Goal: Task Accomplishment & Management: Complete application form

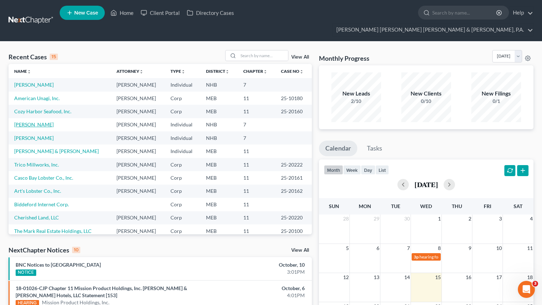
click at [32, 121] on link "[PERSON_NAME]" at bounding box center [33, 124] width 39 height 6
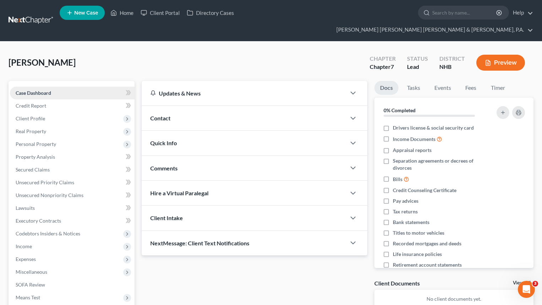
click at [50, 90] on span "Case Dashboard" at bounding box center [34, 93] width 36 height 6
click at [40, 115] on span "Client Profile" at bounding box center [30, 118] width 29 height 6
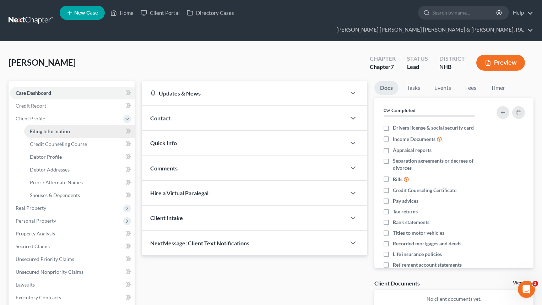
click at [63, 128] on span "Filing Information" at bounding box center [50, 131] width 40 height 6
select select "1"
select select "0"
select select "32"
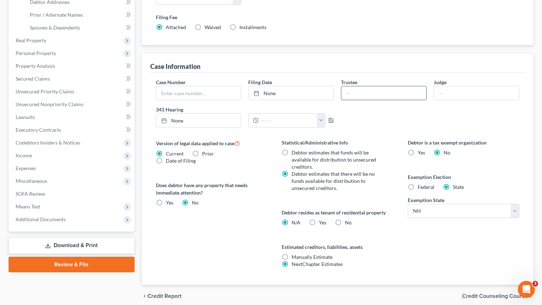
scroll to position [184, 0]
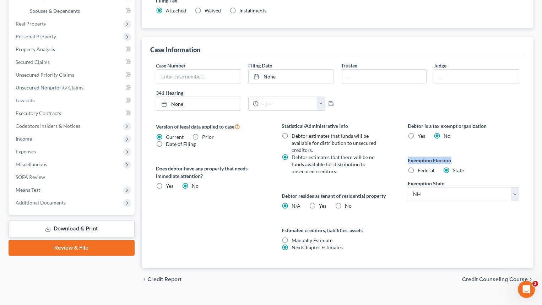
drag, startPoint x: 457, startPoint y: 145, endPoint x: 404, endPoint y: 144, distance: 52.5
click at [404, 144] on div "Debtor is a tax exempt organization Yes No Exemption Election Federal State Exe…" at bounding box center [463, 195] width 126 height 146
copy label "Exemption Election"
click at [319, 202] on label "Yes Yes" at bounding box center [322, 205] width 7 height 7
click at [322, 202] on input "Yes Yes" at bounding box center [324, 204] width 5 height 5
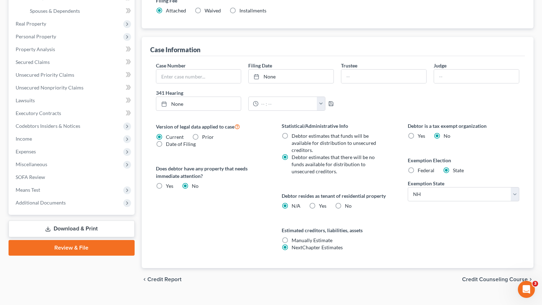
radio input "true"
radio input "false"
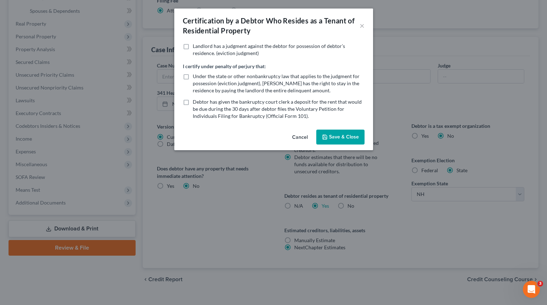
click at [337, 135] on button "Save & Close" at bounding box center [340, 137] width 48 height 15
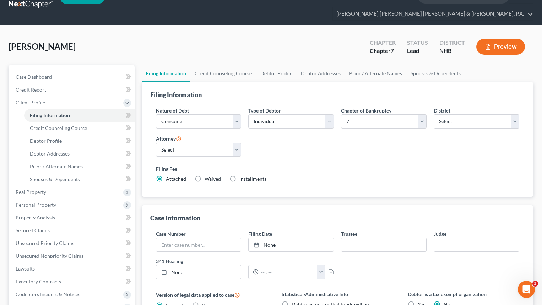
scroll to position [0, 0]
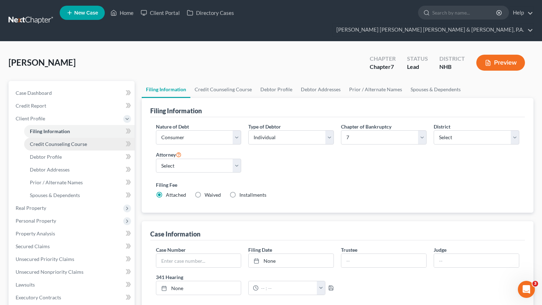
click at [72, 141] on span "Credit Counseling Course" at bounding box center [58, 144] width 57 height 6
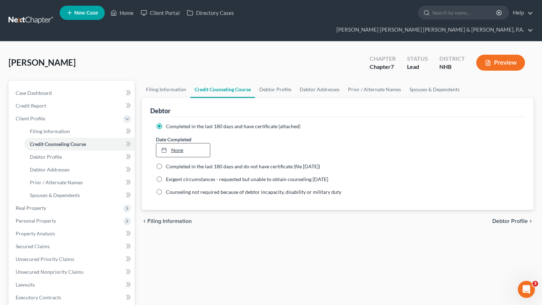
click at [171, 143] on link "None" at bounding box center [183, 149] width 54 height 13
type input "[DATE]"
click at [516, 218] on span "Debtor Profile" at bounding box center [510, 221] width 36 height 6
select select "0"
select select "1"
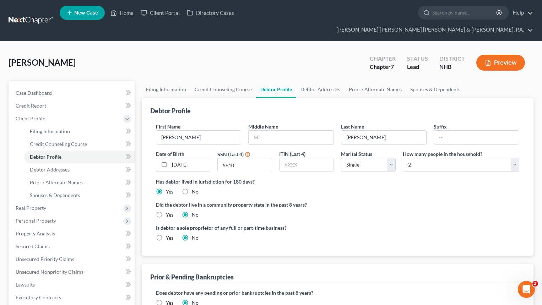
scroll to position [36, 0]
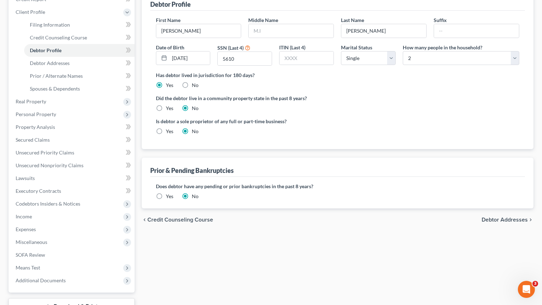
click at [523, 217] on span "Debtor Addresses" at bounding box center [504, 220] width 46 height 6
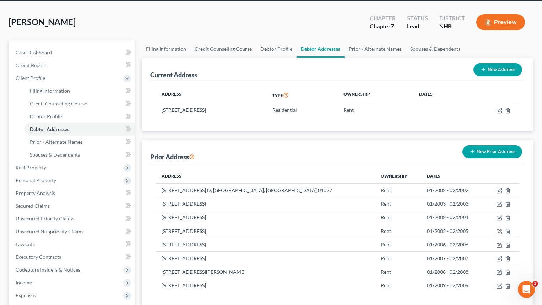
scroll to position [142, 0]
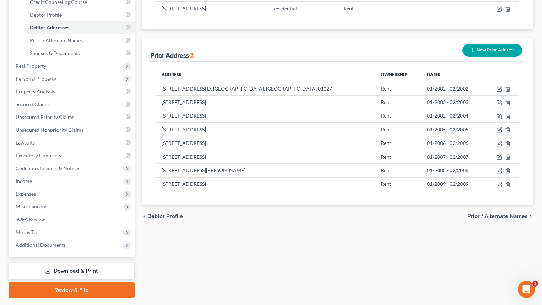
click at [515, 213] on span "Prior / Alternate Names" at bounding box center [497, 216] width 60 height 6
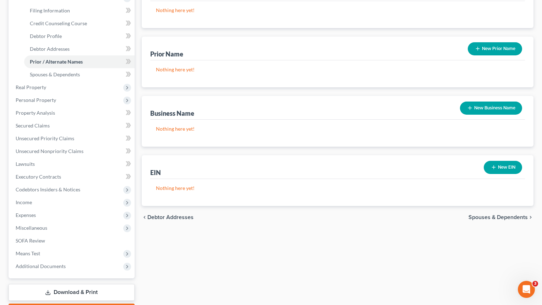
scroll to position [142, 0]
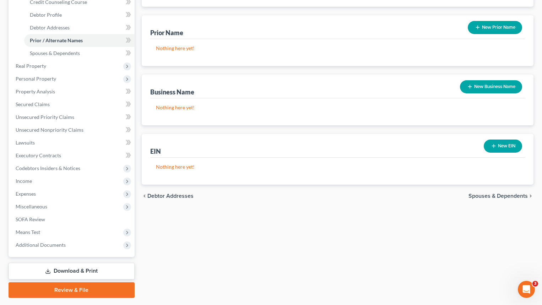
click at [493, 193] on span "Spouses & Dependents" at bounding box center [497, 196] width 59 height 6
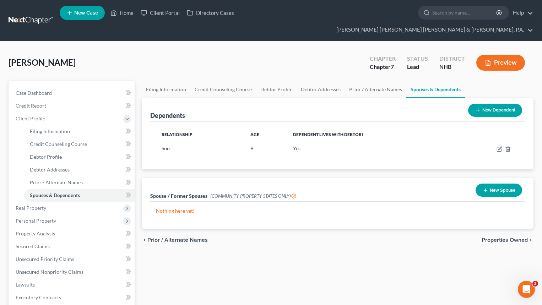
drag, startPoint x: 284, startPoint y: 254, endPoint x: 273, endPoint y: 236, distance: 20.9
click at [284, 254] on div "Filing Information Credit Counseling Course Debtor Profile Debtor Addresses Pri…" at bounding box center [337, 260] width 399 height 359
click at [497, 184] on button "New Spouse" at bounding box center [498, 190] width 47 height 13
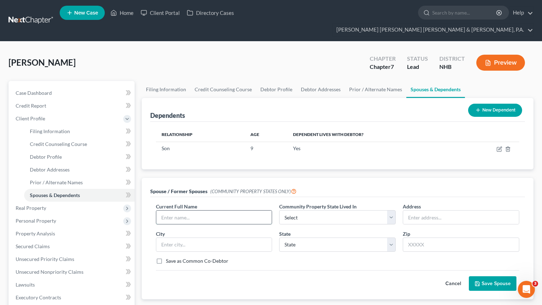
click at [210, 211] on input "text" at bounding box center [214, 217] width 116 height 13
type input "[PERSON_NAME]"
click at [389, 210] on select "Select AZ CA GU ID LA NV NM PR [GEOGRAPHIC_DATA] [GEOGRAPHIC_DATA] [GEOGRAPHIC_…" at bounding box center [337, 217] width 116 height 14
click at [442, 178] on div "Spouse / Former Spouses (COMMUNITY PROPERTY STATES ONLY)" at bounding box center [337, 187] width 375 height 19
drag, startPoint x: 218, startPoint y: 203, endPoint x: 85, endPoint y: 203, distance: 133.5
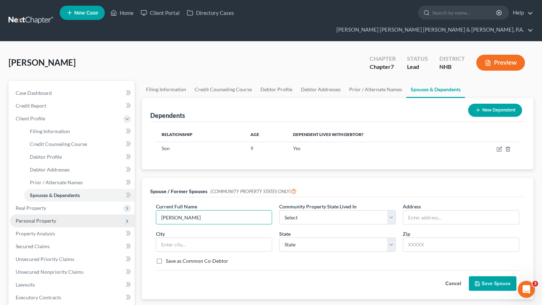
click at [86, 203] on div "Petition Navigation Case Dashboard Payments Invoices Payments Payments Credit R…" at bounding box center [271, 260] width 532 height 359
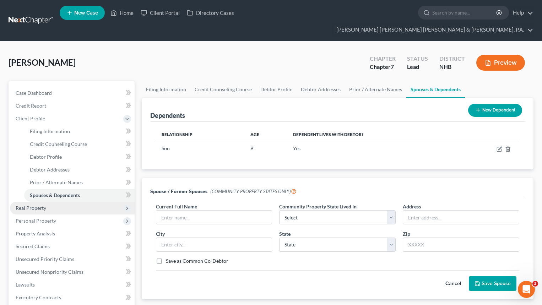
click at [44, 205] on span "Real Property" at bounding box center [31, 208] width 31 height 6
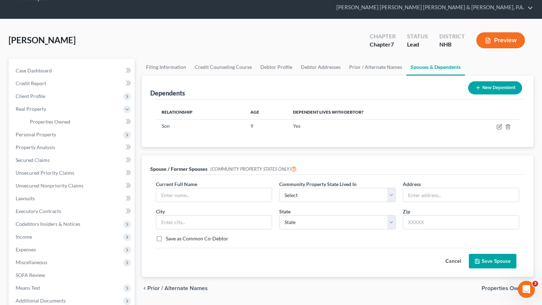
scroll to position [14, 0]
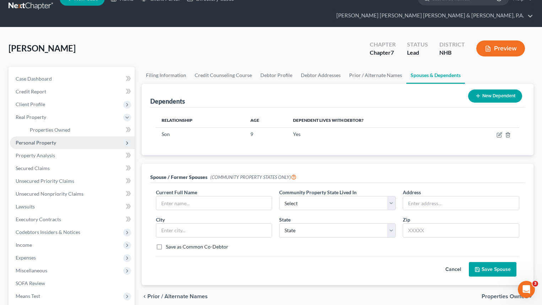
click at [55, 136] on span "Personal Property" at bounding box center [72, 142] width 125 height 13
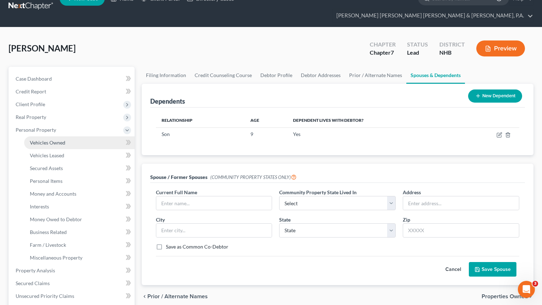
click at [52, 140] on span "Vehicles Owned" at bounding box center [48, 143] width 36 height 6
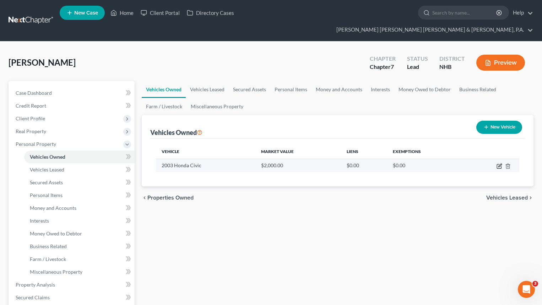
click at [497, 163] on icon "button" at bounding box center [499, 166] width 6 height 6
select select "0"
select select "23"
select select "3"
select select "0"
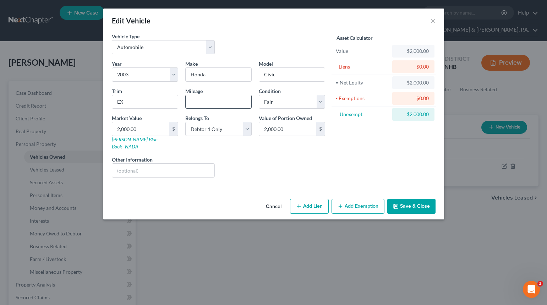
click at [195, 101] on input "text" at bounding box center [219, 101] width 66 height 13
type input "172,000"
click at [417, 202] on button "Save & Close" at bounding box center [411, 206] width 48 height 15
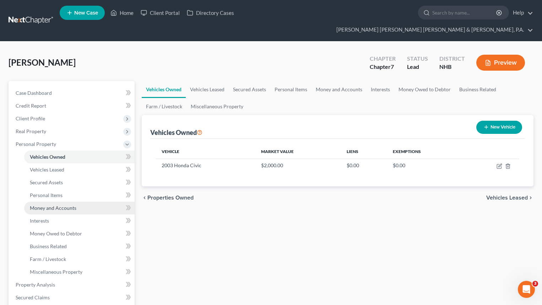
click at [64, 205] on span "Money and Accounts" at bounding box center [53, 208] width 47 height 6
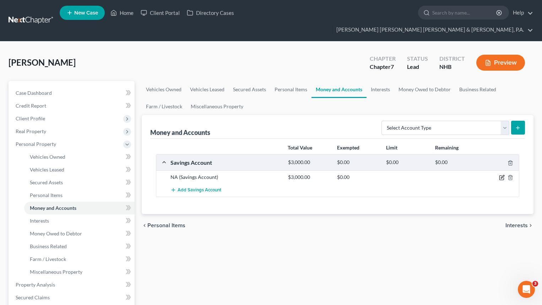
click at [499, 175] on icon "button" at bounding box center [502, 178] width 6 height 6
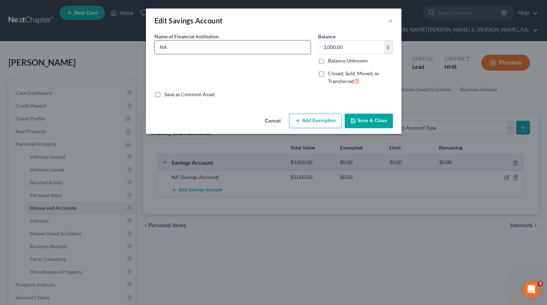
click at [187, 42] on input "NA" at bounding box center [233, 46] width 156 height 13
drag, startPoint x: 174, startPoint y: 47, endPoint x: 121, endPoint y: 40, distance: 53.3
click at [121, 40] on div "Edit Savings Account × An exemption set must first be selected from the Filing …" at bounding box center [273, 152] width 547 height 305
drag, startPoint x: 197, startPoint y: 45, endPoint x: 193, endPoint y: 45, distance: 3.9
click at [197, 45] on input "NA" at bounding box center [233, 46] width 156 height 13
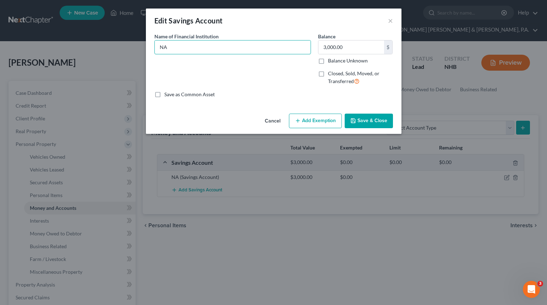
drag, startPoint x: 175, startPoint y: 47, endPoint x: 127, endPoint y: 47, distance: 47.6
click at [128, 47] on div "Edit Savings Account × An exemption set must first be selected from the Filing …" at bounding box center [273, 152] width 547 height 305
type input "Savings Bank of Walpole"
click at [355, 48] on input "3,000.00" at bounding box center [351, 46] width 66 height 13
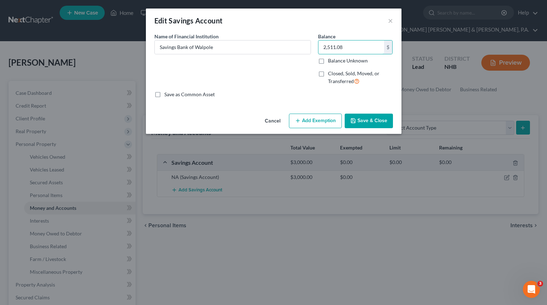
type input "2,511.08"
click at [386, 117] on button "Save & Close" at bounding box center [369, 121] width 48 height 15
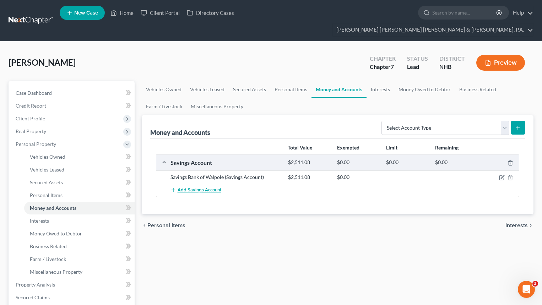
click at [193, 187] on span "Add Savings Account" at bounding box center [200, 190] width 44 height 6
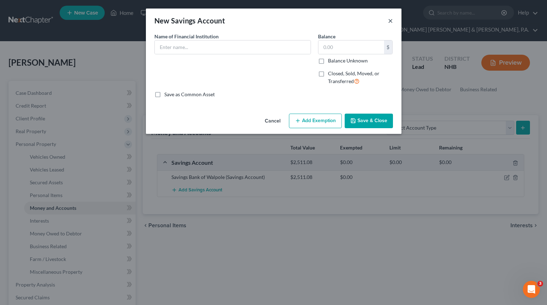
click at [392, 19] on button "×" at bounding box center [390, 20] width 5 height 9
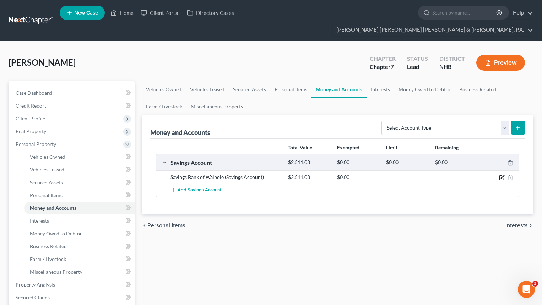
click at [501, 175] on icon "button" at bounding box center [502, 178] width 6 height 6
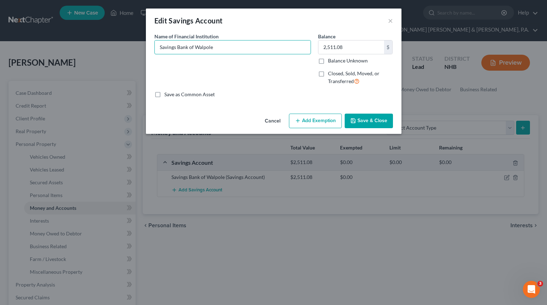
drag, startPoint x: 225, startPoint y: 47, endPoint x: 89, endPoint y: 47, distance: 136.0
click at [90, 47] on div "Edit Savings Account × An exemption set must first be selected from the Filing …" at bounding box center [273, 152] width 547 height 305
click at [215, 51] on input "Savings Bank of Walpole" at bounding box center [233, 46] width 156 height 13
drag, startPoint x: 219, startPoint y: 47, endPoint x: 129, endPoint y: 47, distance: 90.2
click at [129, 47] on div "Edit Savings Account × An exemption set must first be selected from the Filing …" at bounding box center [273, 152] width 547 height 305
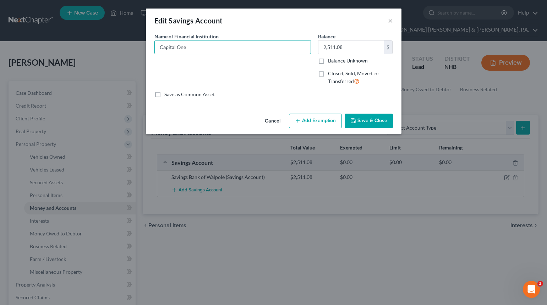
type input "Capital One"
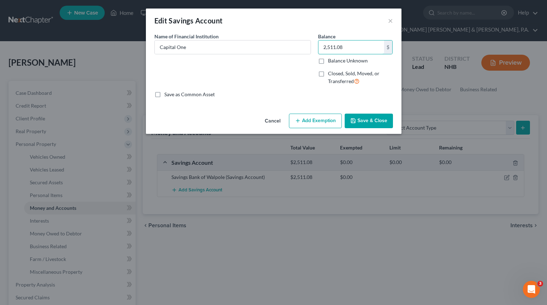
type input "0"
type input "3.81"
click at [367, 119] on button "Save & Close" at bounding box center [369, 121] width 48 height 15
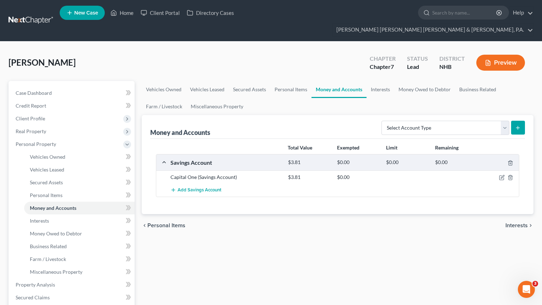
click at [316, 243] on div "Vehicles Owned Vehicles Leased Secured Assets Personal Items Money and Accounts…" at bounding box center [337, 286] width 399 height 410
click at [503, 121] on select "Select Account Type Brokerage Cash on Hand Certificates of Deposit Checking Acc…" at bounding box center [445, 128] width 128 height 14
select select "checking"
click at [383, 121] on select "Select Account Type Brokerage Cash on Hand Certificates of Deposit Checking Acc…" at bounding box center [445, 128] width 128 height 14
click at [518, 126] on line "submit" at bounding box center [518, 127] width 0 height 3
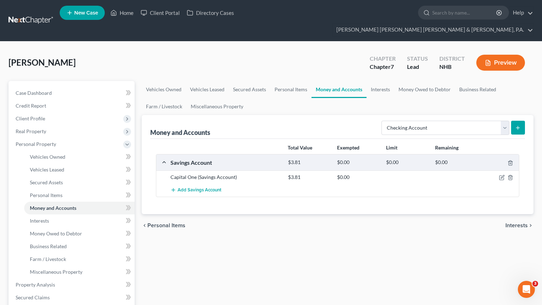
click at [517, 125] on icon "submit" at bounding box center [518, 128] width 6 height 6
drag, startPoint x: 345, startPoint y: 239, endPoint x: 343, endPoint y: 225, distance: 13.8
click at [346, 239] on div "Vehicles Owned Vehicles Leased Secured Assets Personal Items Money and Accounts…" at bounding box center [337, 286] width 399 height 410
click at [515, 125] on icon "submit" at bounding box center [518, 128] width 6 height 6
click at [255, 253] on div "Vehicles Owned Vehicles Leased Secured Assets Personal Items Money and Accounts…" at bounding box center [337, 286] width 399 height 410
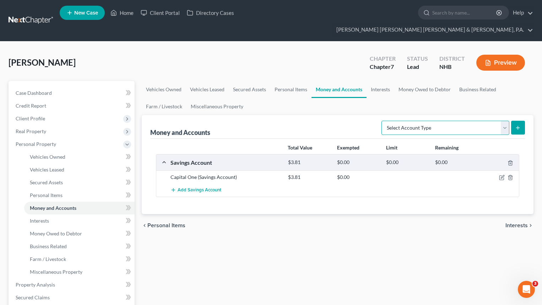
click at [506, 121] on select "Select Account Type Brokerage Cash on Hand Certificates of Deposit Checking Acc…" at bounding box center [445, 128] width 128 height 14
select select "checking"
click at [383, 121] on select "Select Account Type Brokerage Cash on Hand Certificates of Deposit Checking Acc…" at bounding box center [445, 128] width 128 height 14
click at [519, 125] on icon "submit" at bounding box center [518, 128] width 6 height 6
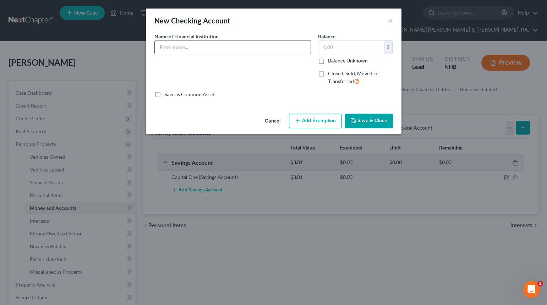
click at [171, 49] on input "text" at bounding box center [233, 46] width 156 height 13
paste input "Savings Bank of Walpole"
type input "Savings Bank of Walpole"
click at [359, 47] on input "text" at bounding box center [351, 46] width 66 height 13
type input "2,511.08"
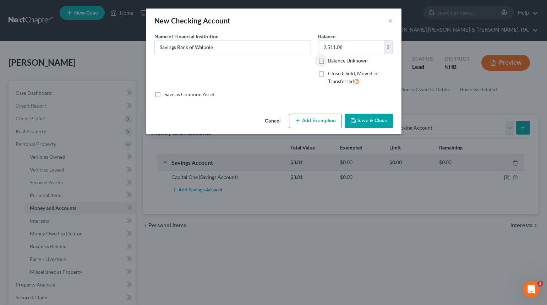
click at [366, 119] on button "Save & Close" at bounding box center [369, 121] width 48 height 15
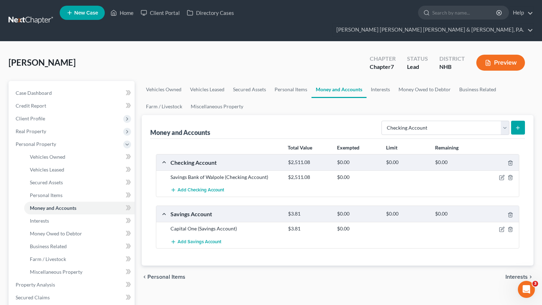
click at [348, 274] on div "chevron_left Personal Items Interests chevron_right" at bounding box center [338, 277] width 392 height 23
click at [502, 226] on icon "button" at bounding box center [502, 229] width 6 height 6
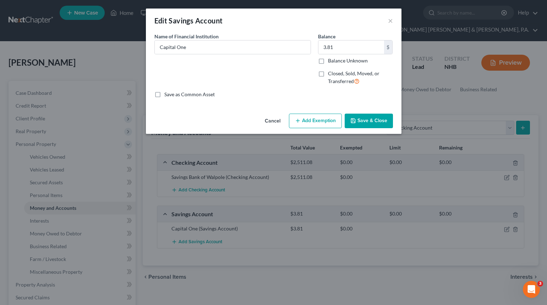
click at [328, 74] on label "Closed, Sold, Moved, or Transferred" at bounding box center [360, 77] width 65 height 15
click at [331, 74] on input "Closed, Sold, Moved, or Transferred" at bounding box center [333, 72] width 5 height 5
checkbox input "true"
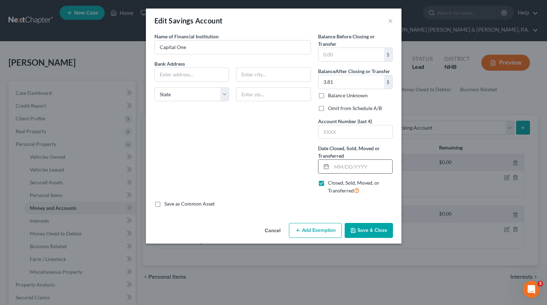
click at [359, 168] on input "text" at bounding box center [362, 166] width 61 height 13
click at [352, 132] on input "text" at bounding box center [355, 131] width 74 height 13
type input "2769"
type input "09/07/2025"
click at [374, 230] on button "Save & Close" at bounding box center [369, 230] width 48 height 15
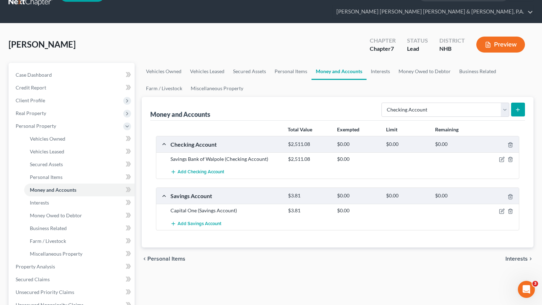
scroll to position [36, 0]
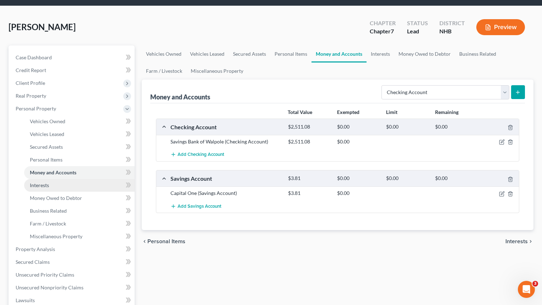
click at [68, 179] on link "Interests" at bounding box center [79, 185] width 110 height 13
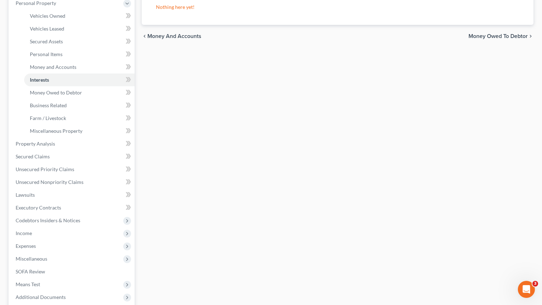
scroll to position [142, 0]
click at [49, 239] on span "Expenses" at bounding box center [72, 245] width 125 height 13
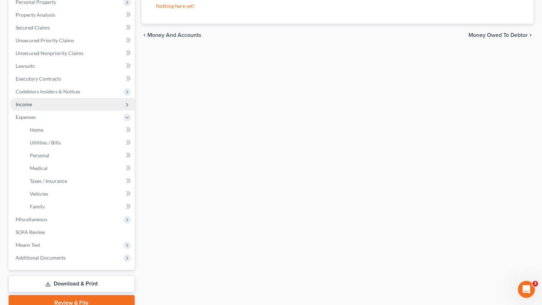
click at [41, 98] on span "Income" at bounding box center [72, 104] width 125 height 13
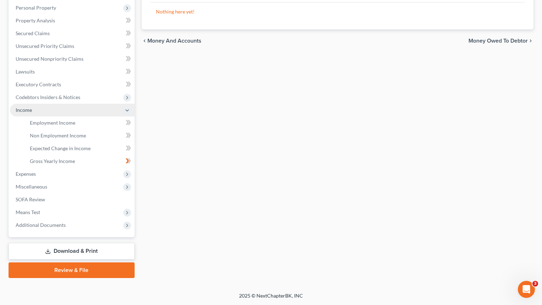
scroll to position [124, 0]
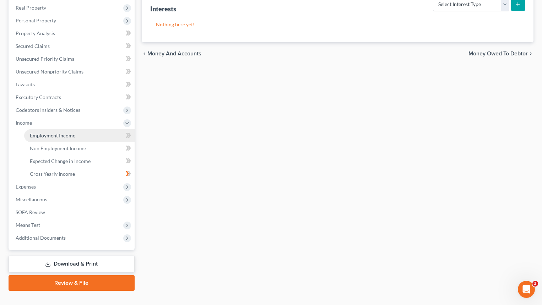
click at [45, 132] on span "Employment Income" at bounding box center [52, 135] width 45 height 6
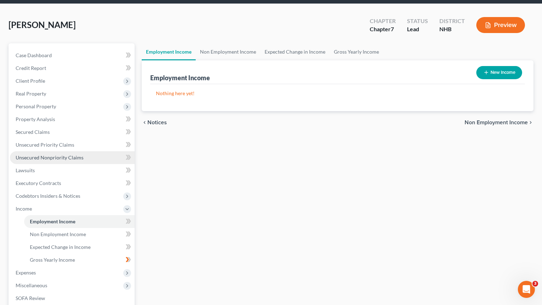
scroll to position [71, 0]
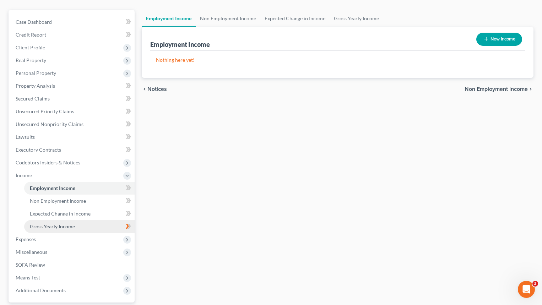
click at [73, 223] on span "Gross Yearly Income" at bounding box center [52, 226] width 45 height 6
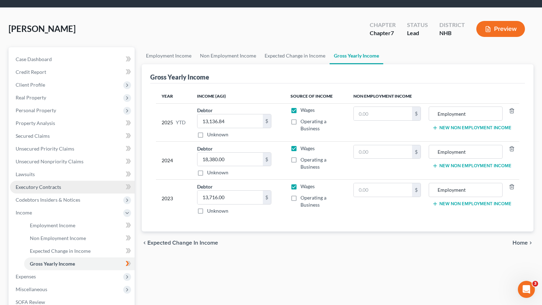
scroll to position [36, 0]
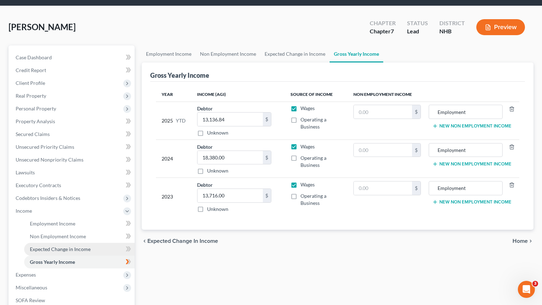
click at [82, 246] on span "Expected Change in Income" at bounding box center [60, 249] width 61 height 6
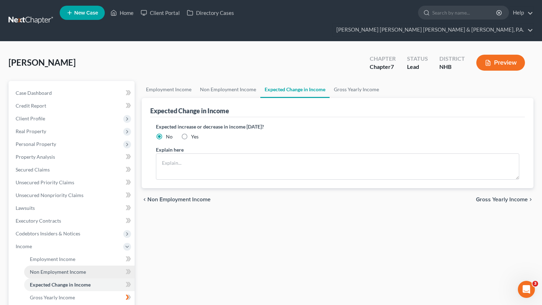
click at [64, 269] on span "Non Employment Income" at bounding box center [58, 272] width 56 height 6
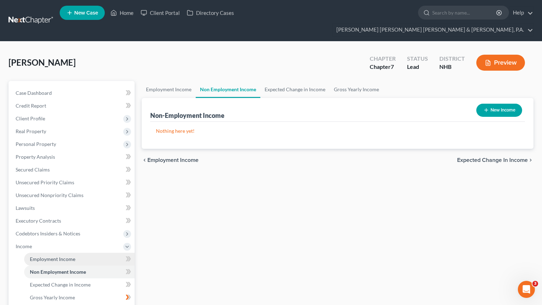
click at [65, 256] on span "Employment Income" at bounding box center [52, 259] width 45 height 6
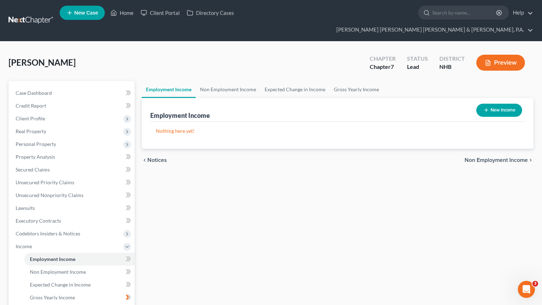
click at [501, 104] on button "New Income" at bounding box center [499, 110] width 46 height 13
select select "0"
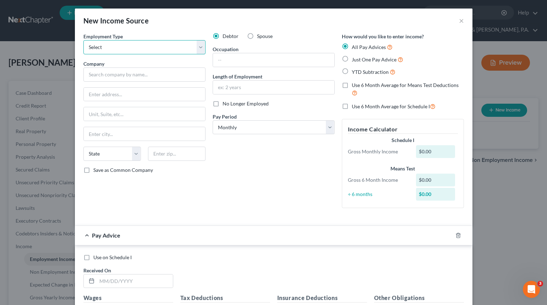
click at [124, 46] on select "Select Full or Part Time Employment Self Employment" at bounding box center [144, 47] width 122 height 14
select select "0"
click at [83, 40] on select "Select Full or Part Time Employment Self Employment" at bounding box center [144, 47] width 122 height 14
click at [103, 73] on input "text" at bounding box center [144, 74] width 122 height 14
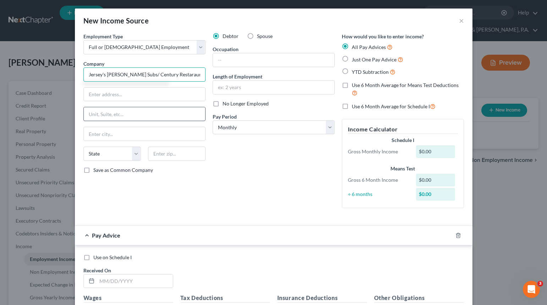
type input "Jersey's Mike Subs/ Century Restaraunts"
click at [93, 169] on label "Save as Common Company" at bounding box center [123, 169] width 60 height 7
click at [96, 169] on input "Save as Common Company" at bounding box center [98, 168] width 5 height 5
checkbox input "true"
click at [269, 187] on div "Debtor Spouse Occupation Length of Employment No Longer Employed Pay Period * S…" at bounding box center [273, 123] width 129 height 181
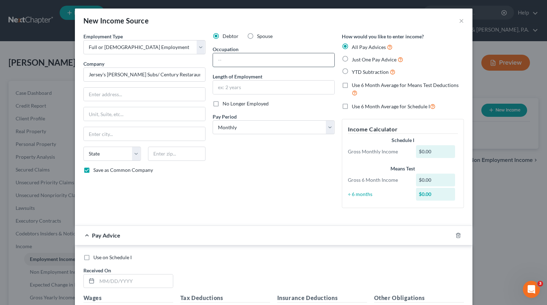
click at [244, 62] on input "text" at bounding box center [273, 59] width 121 height 13
click at [327, 127] on select "Select Monthly Twice Monthly Every Other Week Weekly" at bounding box center [274, 127] width 122 height 14
select select "2"
click at [213, 120] on select "Select Monthly Twice Monthly Every Other Week Weekly" at bounding box center [274, 127] width 122 height 14
click at [277, 189] on div "Debtor Spouse Occupation Length of Employment No Longer Employed Pay Period * S…" at bounding box center [273, 123] width 129 height 181
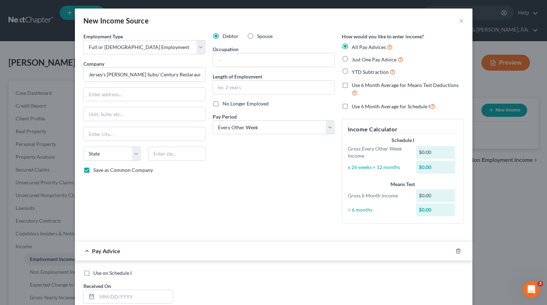
click at [315, 178] on div "Debtor Spouse Occupation Length of Employment No Longer Employed Pay Period * S…" at bounding box center [273, 131] width 129 height 197
click at [443, 166] on div "$0.00" at bounding box center [435, 167] width 39 height 13
drag, startPoint x: 128, startPoint y: 74, endPoint x: 51, endPoint y: 75, distance: 77.0
click at [52, 75] on div "New Income Source × Employment Type * Select Full or Part Time Employment Self …" at bounding box center [273, 152] width 547 height 305
type input "Century Restaurants, Inc."
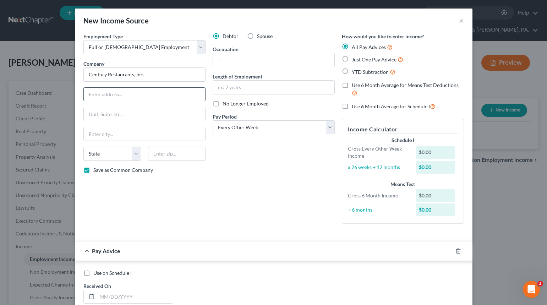
click at [129, 95] on input "text" at bounding box center [144, 94] width 121 height 13
paste input "295 SEVEN FARMS DRIVE"
type input "295 SEVEN FARMS DRIVE"
click at [130, 116] on input "text" at bounding box center [144, 113] width 121 height 13
type input "Suite C147"
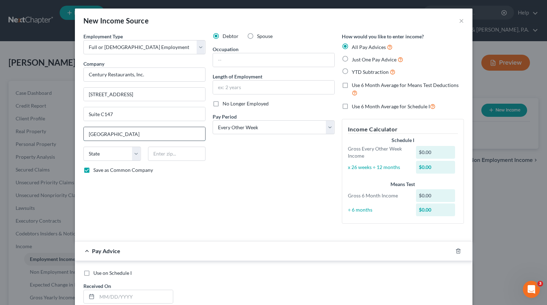
type input "Charleston"
select select "42"
type input "29492"
click at [280, 180] on div "Debtor Spouse Occupation Length of Employment No Longer Employed Pay Period * S…" at bounding box center [273, 131] width 129 height 197
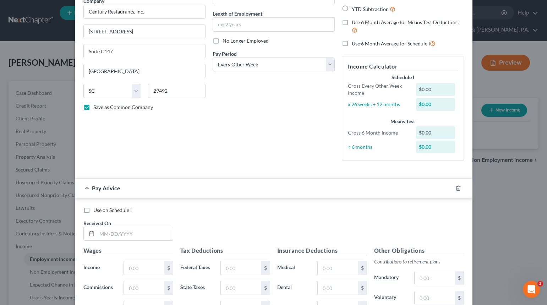
scroll to position [71, 0]
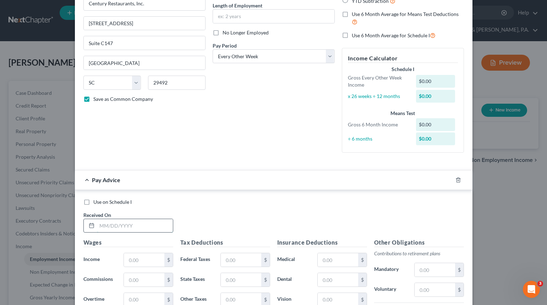
click at [119, 226] on input "text" at bounding box center [135, 225] width 76 height 13
type input "10/10/2025"
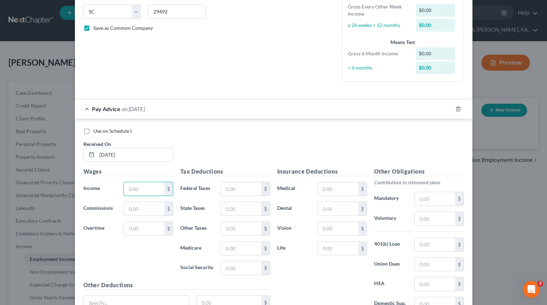
scroll to position [208, 0]
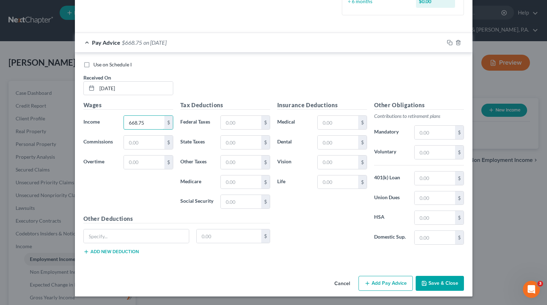
type input "668.75"
click at [143, 140] on input "text" at bounding box center [144, 142] width 40 height 13
type input "166.76"
click at [236, 181] on input "text" at bounding box center [241, 181] width 40 height 13
type input "10.99"
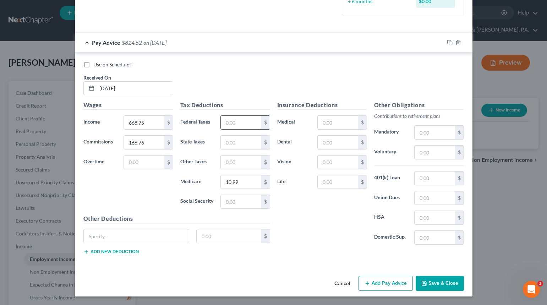
click at [235, 122] on input "text" at bounding box center [241, 122] width 40 height 13
type input "47.01"
click at [435, 279] on button "Save & Close" at bounding box center [440, 283] width 48 height 15
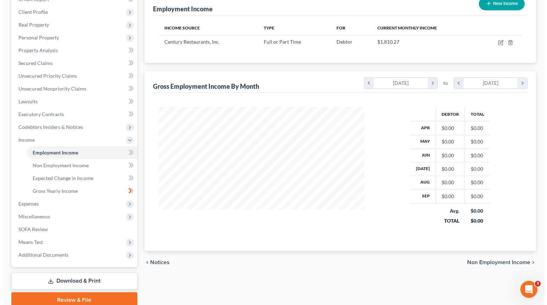
scroll to position [0, 0]
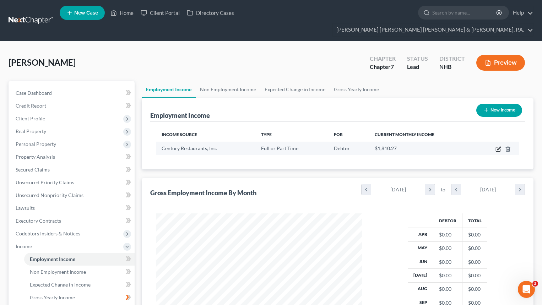
click at [498, 146] on icon "button" at bounding box center [498, 149] width 6 height 6
select select "0"
select select "42"
select select "2"
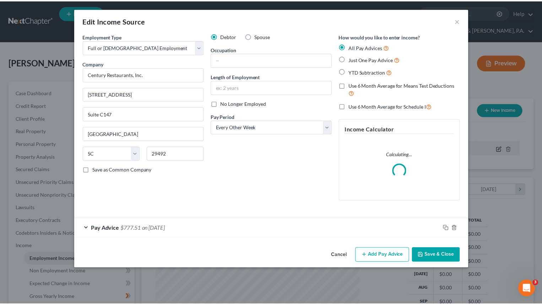
scroll to position [127, 223]
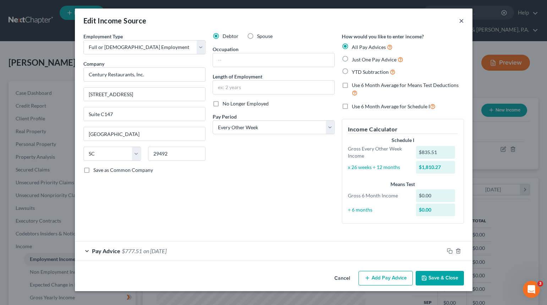
click at [459, 21] on button "×" at bounding box center [461, 20] width 5 height 9
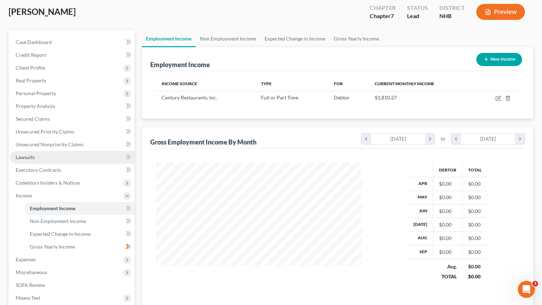
scroll to position [71, 0]
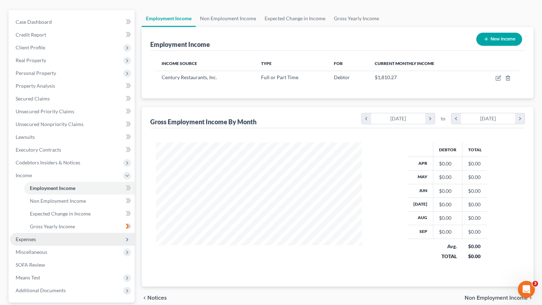
click at [57, 233] on span "Expenses" at bounding box center [72, 239] width 125 height 13
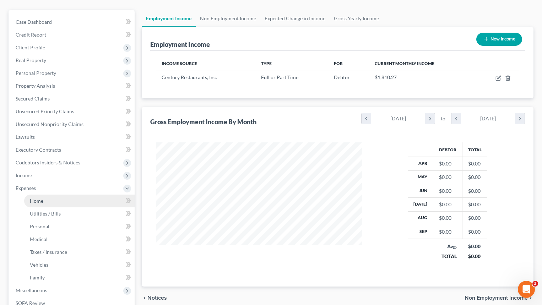
click at [59, 195] on link "Home" at bounding box center [79, 201] width 110 height 13
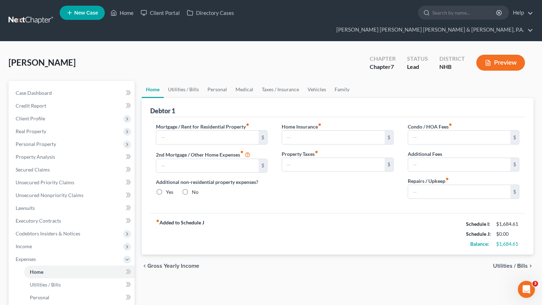
type input "0.00"
radio input "true"
type input "0.00"
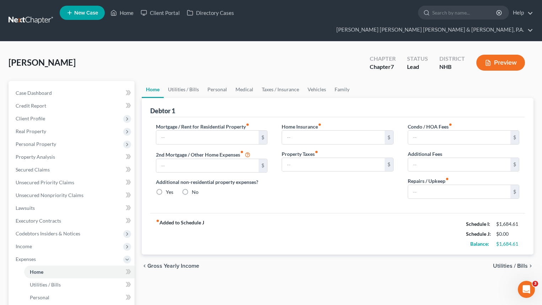
type input "0.00"
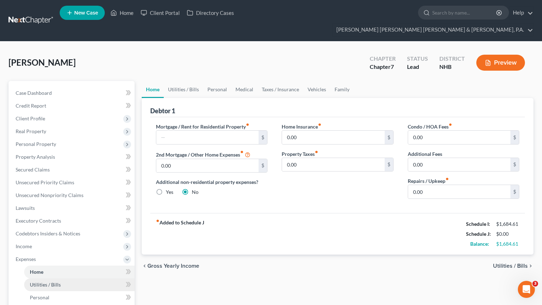
click at [58, 282] on span "Utilities / Bills" at bounding box center [45, 285] width 31 height 6
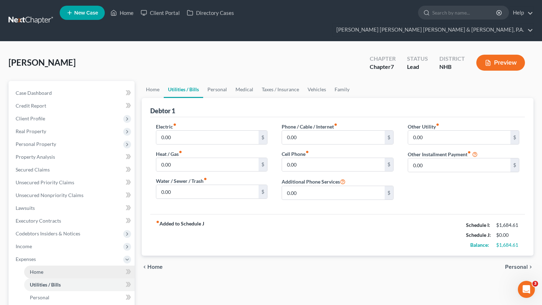
click at [50, 266] on link "Home" at bounding box center [79, 272] width 110 height 13
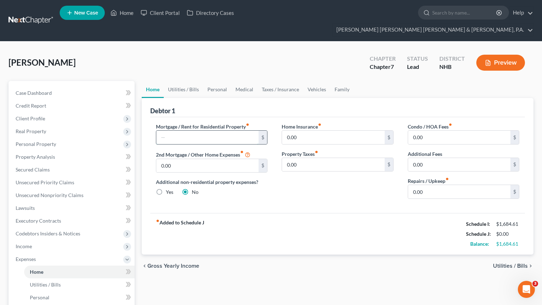
click at [176, 131] on input "text" at bounding box center [207, 137] width 103 height 13
type input "470"
click at [507, 263] on span "Utilities / Bills" at bounding box center [510, 266] width 35 height 6
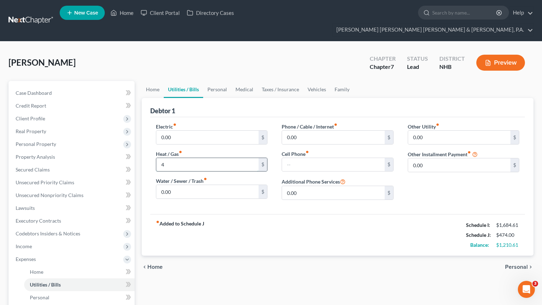
type input "40"
drag, startPoint x: 183, startPoint y: 152, endPoint x: 123, endPoint y: 152, distance: 59.6
click at [123, 152] on div "Petition Navigation Case Dashboard Payments Invoices Payments Payments Credit R…" at bounding box center [271, 267] width 532 height 372
click at [309, 158] on input "text" at bounding box center [333, 164] width 103 height 13
click at [308, 158] on input "40" at bounding box center [333, 164] width 103 height 13
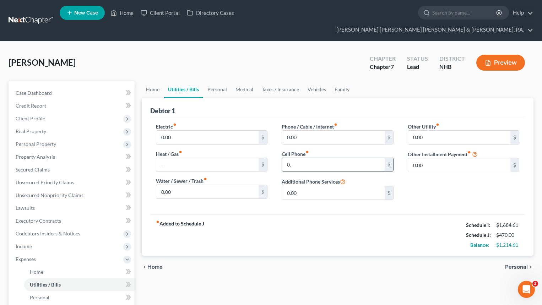
type input "0"
type input "40.00"
type input "32.00"
click at [516, 264] on span "Personal" at bounding box center [516, 267] width 23 height 6
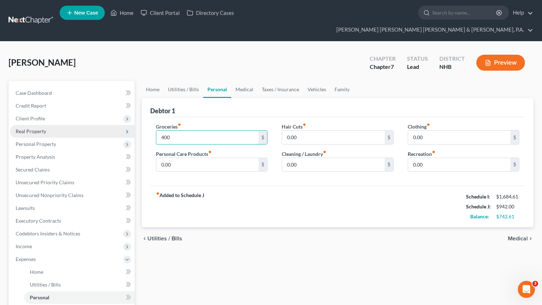
type input "400"
type input "100"
click at [456, 131] on input "text" at bounding box center [459, 137] width 103 height 13
type input "80"
click at [513, 236] on span "Medical" at bounding box center [518, 239] width 20 height 6
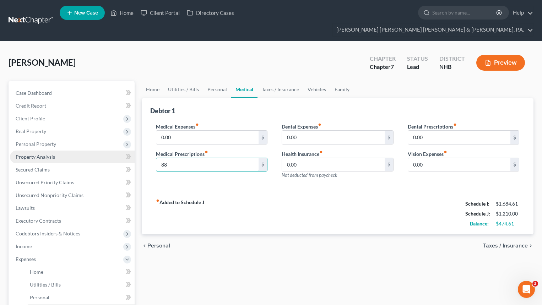
type input "88"
type input "11"
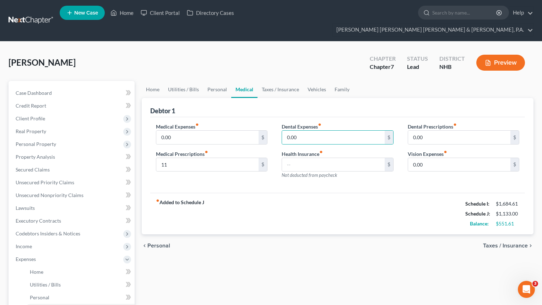
click at [503, 243] on span "Taxes / Insurance" at bounding box center [505, 246] width 45 height 6
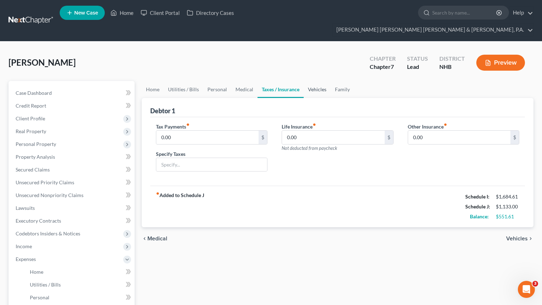
click at [316, 81] on link "Vehicles" at bounding box center [317, 89] width 27 height 17
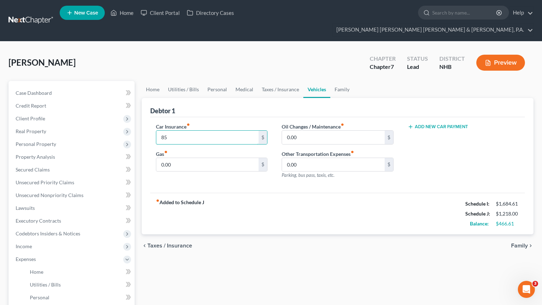
type input "85"
type input "100"
type input "200"
click at [518, 243] on span "Family" at bounding box center [519, 246] width 17 height 6
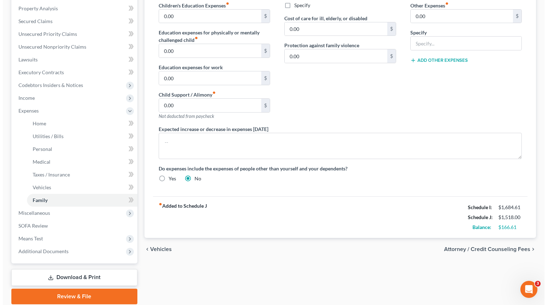
scroll to position [162, 0]
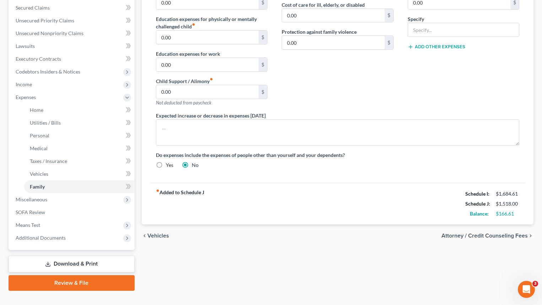
click at [484, 233] on span "Attorney / Credit Counseling Fees" at bounding box center [484, 236] width 86 height 6
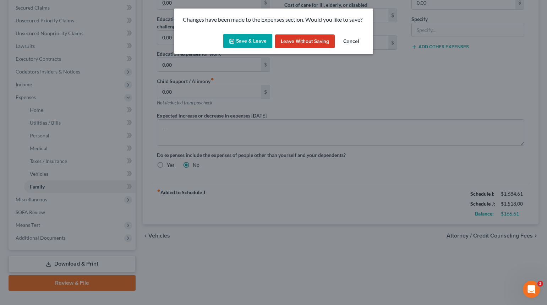
click at [248, 40] on button "Save & Leave" at bounding box center [247, 41] width 49 height 15
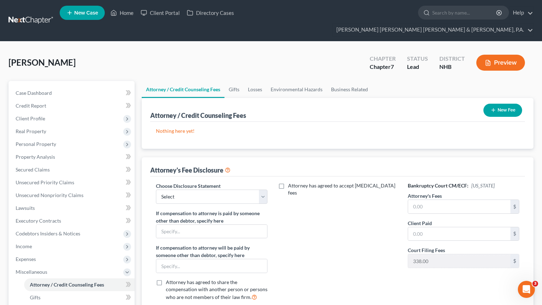
click at [288, 182] on label "Attorney has agreed to accept retainer fees" at bounding box center [342, 189] width 109 height 14
click at [291, 182] on input "Attorney has agreed to accept retainer fees" at bounding box center [293, 184] width 5 height 5
checkbox input "true"
click at [263, 190] on select "Select Attorney" at bounding box center [212, 197] width 112 height 14
select select "0"
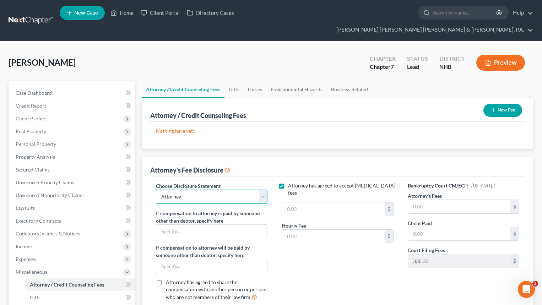
click at [156, 190] on select "Select Attorney" at bounding box center [212, 197] width 112 height 14
click at [187, 225] on input "text" at bounding box center [211, 231] width 111 height 13
type input "pro-bono"
click at [366, 257] on div "Attorney has agreed to accept retainer fees $ Hourly Fee $" at bounding box center [337, 244] width 126 height 125
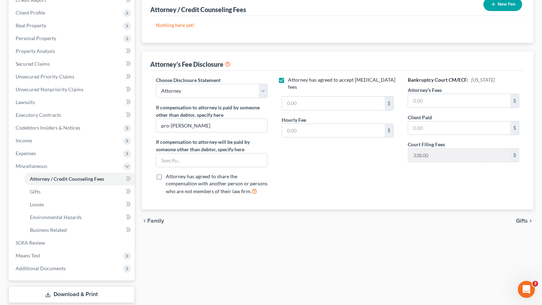
scroll to position [107, 0]
click at [522, 217] on span "Gifts" at bounding box center [522, 220] width 12 height 6
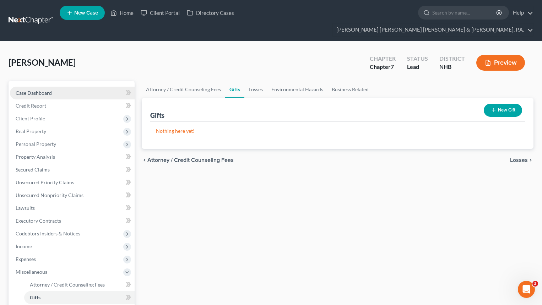
click at [49, 87] on link "Case Dashboard" at bounding box center [72, 93] width 125 height 13
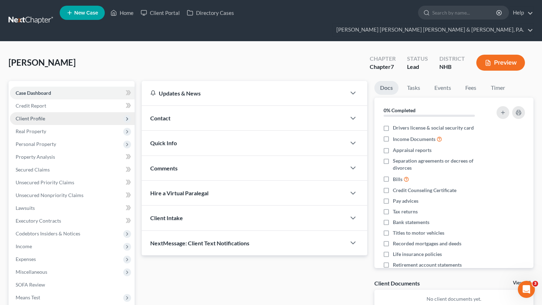
click at [44, 112] on span "Client Profile" at bounding box center [72, 118] width 125 height 13
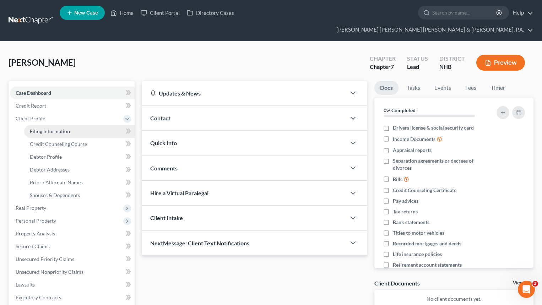
click at [58, 128] on span "Filing Information" at bounding box center [50, 131] width 40 height 6
select select "1"
select select "0"
select select "32"
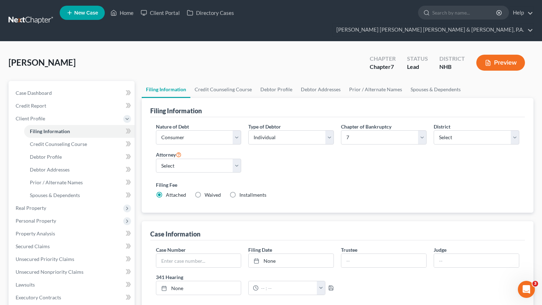
click at [204, 191] on label "Waived Waived" at bounding box center [212, 194] width 16 height 7
click at [207, 191] on input "Waived Waived" at bounding box center [209, 193] width 5 height 5
radio input "true"
radio input "false"
click at [55, 202] on span "Real Property" at bounding box center [72, 208] width 125 height 13
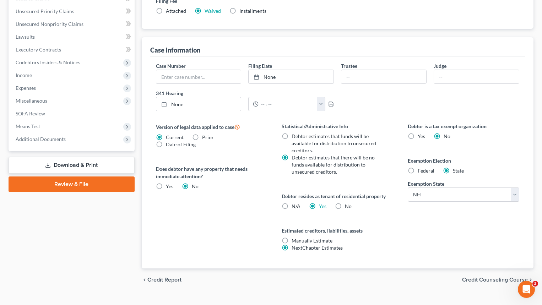
scroll to position [184, 0]
click at [71, 157] on link "Download & Print" at bounding box center [72, 165] width 126 height 17
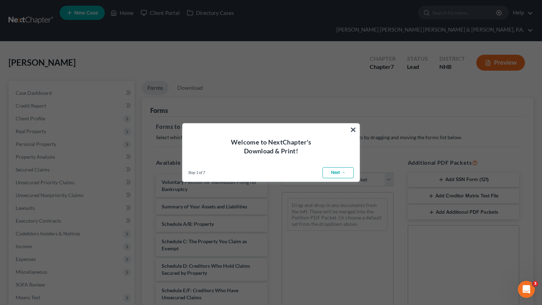
click at [336, 173] on link "Next →" at bounding box center [337, 172] width 31 height 11
select select "0"
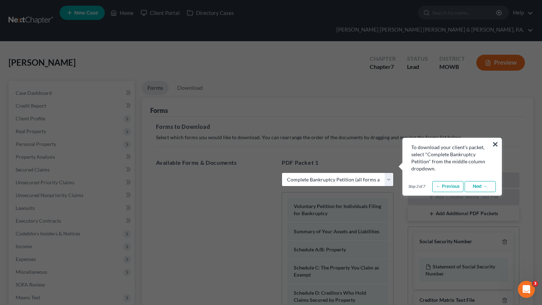
click at [481, 188] on link "Next →" at bounding box center [479, 186] width 31 height 11
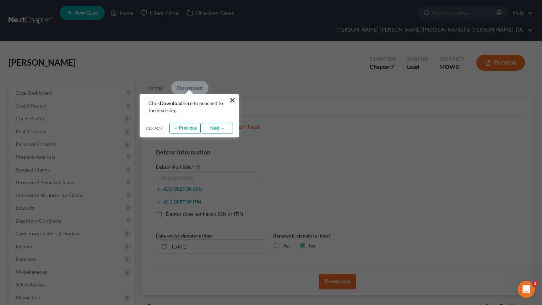
click at [213, 128] on link "Next →" at bounding box center [217, 128] width 31 height 11
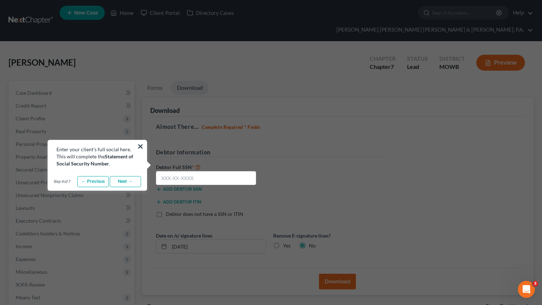
click at [120, 181] on link "Next →" at bounding box center [125, 181] width 31 height 11
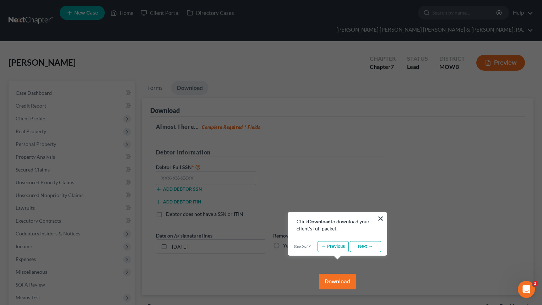
click at [375, 248] on link "Next →" at bounding box center [365, 246] width 31 height 11
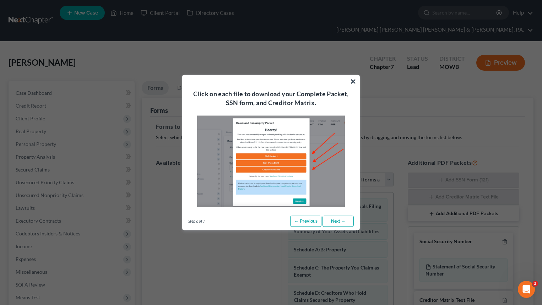
click at [337, 223] on link "Next →" at bounding box center [337, 220] width 31 height 11
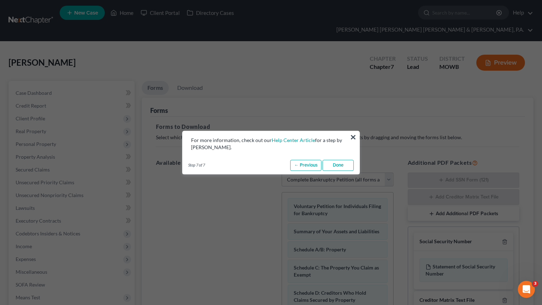
click at [340, 166] on link "Done" at bounding box center [337, 165] width 31 height 11
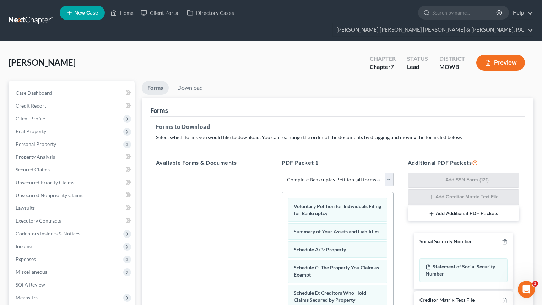
click at [320, 173] on select "Choose Default Petition PDF Packet Complete Bankruptcy Petition (all forms and …" at bounding box center [338, 180] width 112 height 14
click at [282, 173] on select "Choose Default Petition PDF Packet Complete Bankruptcy Petition (all forms and …" at bounding box center [338, 180] width 112 height 14
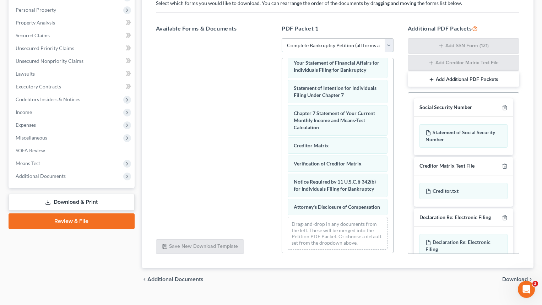
scroll to position [268, 0]
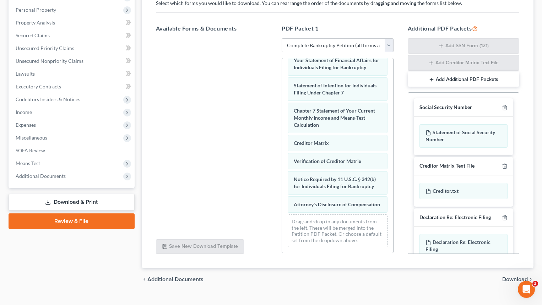
click at [520, 277] on span "Download" at bounding box center [515, 280] width 26 height 6
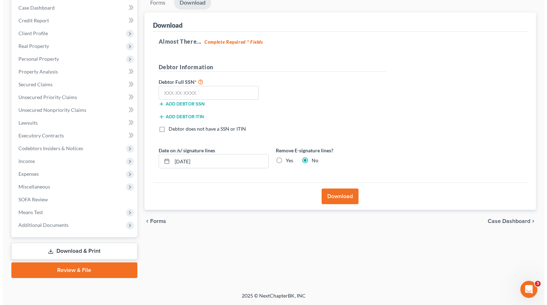
scroll to position [72, 0]
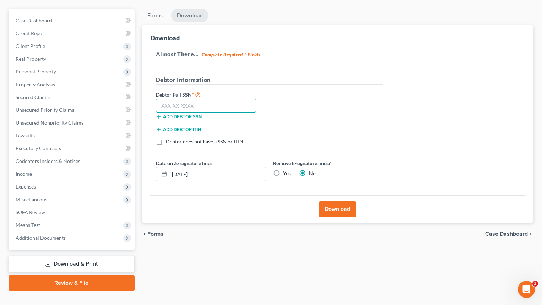
click at [213, 99] on input "text" at bounding box center [206, 106] width 100 height 14
click at [175, 99] on input "text" at bounding box center [206, 106] width 100 height 14
type input "001-78-5610"
click at [336, 201] on button "Download" at bounding box center [337, 209] width 37 height 16
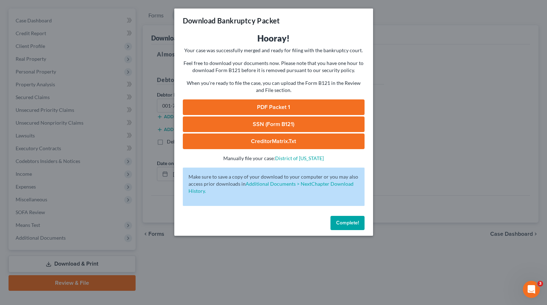
click at [277, 104] on link "PDF Packet 1" at bounding box center [274, 107] width 182 height 16
